Goal: Task Accomplishment & Management: Use online tool/utility

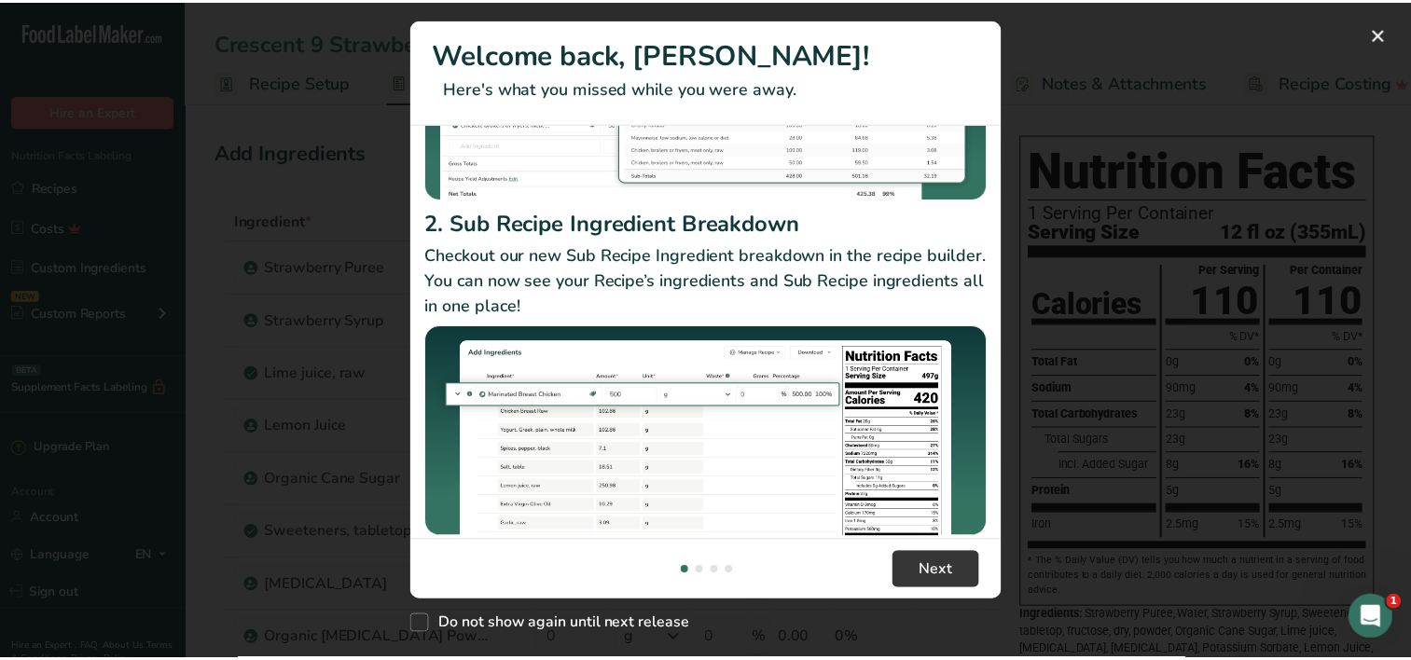
scroll to position [304, 0]
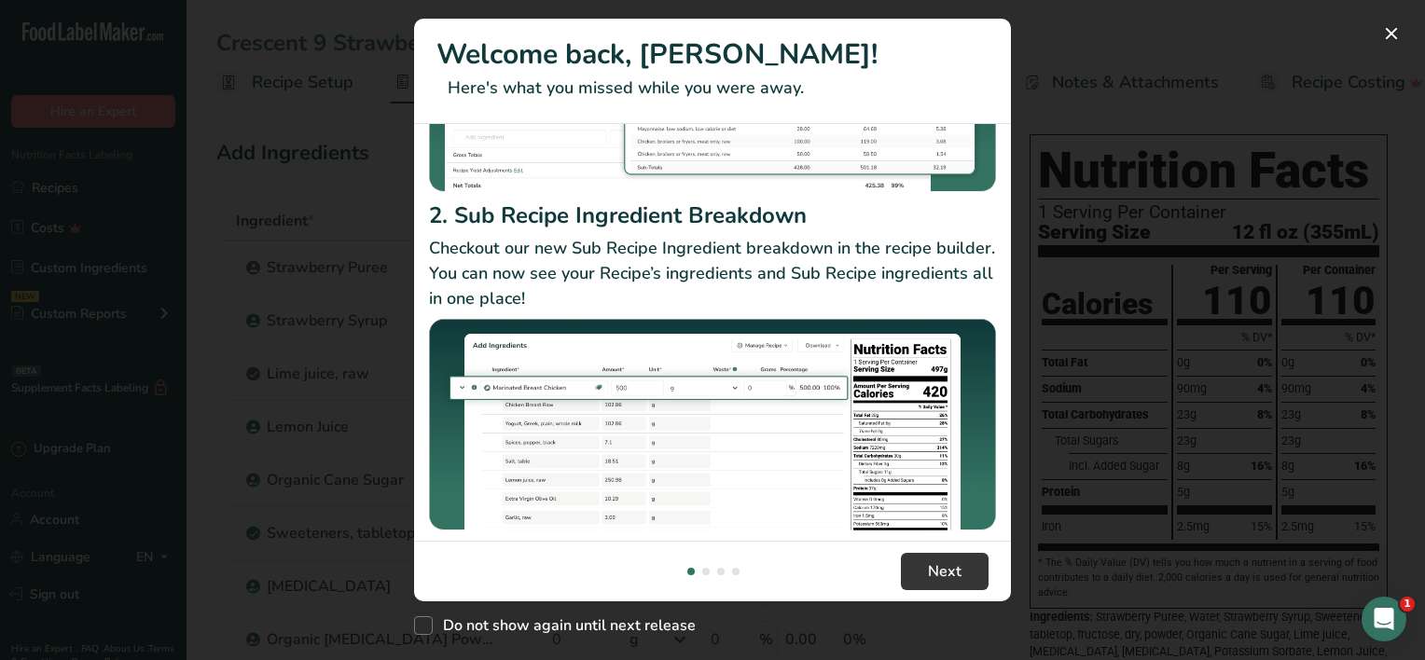
click at [1143, 288] on div "New Features" at bounding box center [712, 330] width 1425 height 660
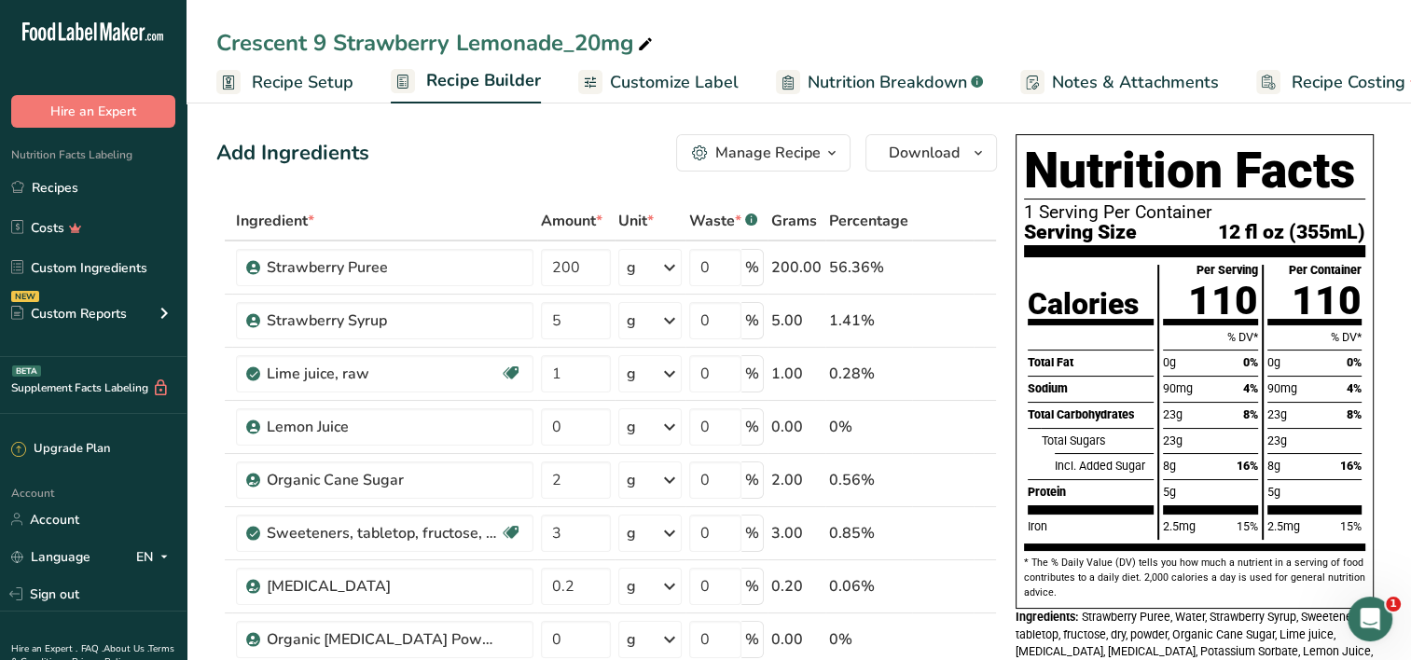
drag, startPoint x: 1020, startPoint y: 149, endPoint x: 1293, endPoint y: 187, distance: 274.9
click at [1293, 187] on div "Nutrition Facts 1 Serving Per Container Serving Size 12 fl oz (355mL) Calories …" at bounding box center [1195, 371] width 358 height 475
drag, startPoint x: 1293, startPoint y: 187, endPoint x: 1354, endPoint y: 182, distance: 61.7
click at [1354, 182] on h1 "Nutrition Facts" at bounding box center [1194, 171] width 341 height 57
click at [44, 201] on link "Recipes" at bounding box center [93, 187] width 187 height 35
